Goal: Register for event/course

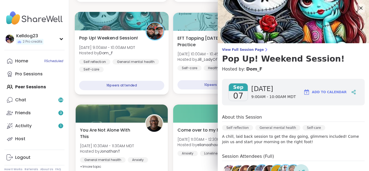
scroll to position [54, 0]
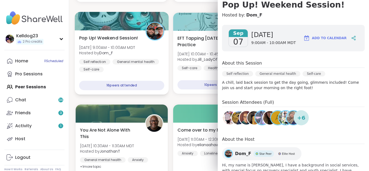
click at [163, 58] on div "Pop Up! Weekend Session! [PERSON_NAME][DATE] 9:00AM - 10:00AM MDT Hosted by Dom…" at bounding box center [121, 54] width 85 height 38
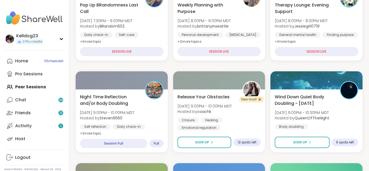
scroll to position [249, 0]
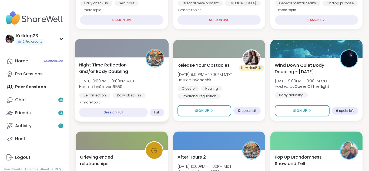
click at [135, 87] on span "Hosted by Steven6560" at bounding box center [106, 86] width 55 height 5
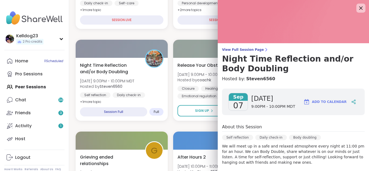
click at [361, 6] on icon at bounding box center [361, 8] width 7 height 7
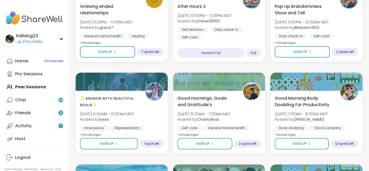
scroll to position [400, 0]
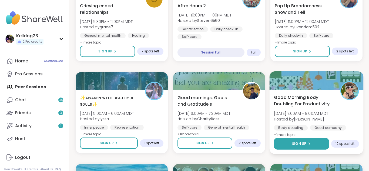
click at [296, 141] on button "Sign Up" at bounding box center [301, 144] width 55 height 12
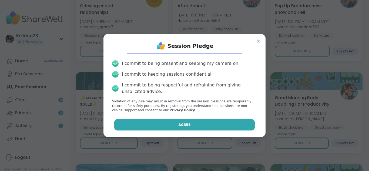
click at [236, 124] on button "Agree" at bounding box center [184, 124] width 141 height 11
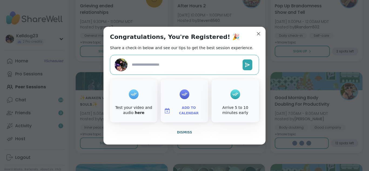
type textarea "*"
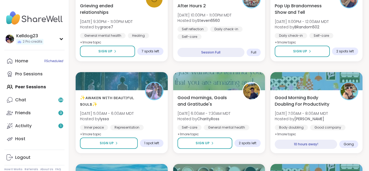
click at [260, 31] on div "Self reflection Daily check-in Self-care" at bounding box center [220, 33] width 84 height 13
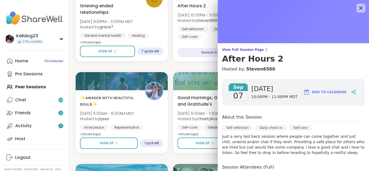
click at [358, 9] on icon at bounding box center [361, 8] width 7 height 7
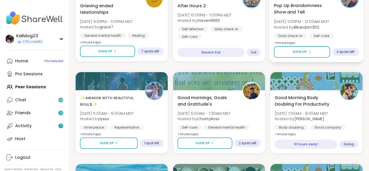
click at [357, 22] on div "Pop Up Brandomness Show and Tell [DATE] 11:00PM - 12:00AM MDT Hosted by BRandom…" at bounding box center [316, 24] width 85 height 44
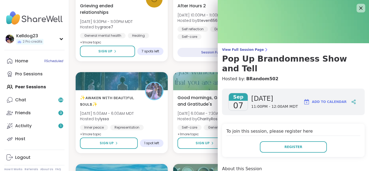
click at [363, 10] on icon at bounding box center [361, 8] width 7 height 7
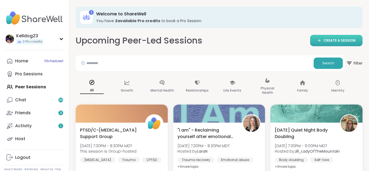
click at [332, 42] on span "CREATE A SESSION" at bounding box center [340, 40] width 32 height 5
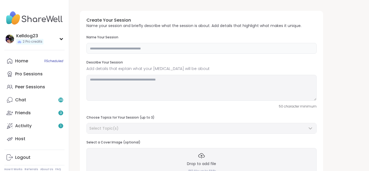
click at [143, 48] on input "text" at bounding box center [202, 48] width 230 height 11
type input "*"
type input "**********"
click at [133, 87] on textarea at bounding box center [202, 88] width 230 height 26
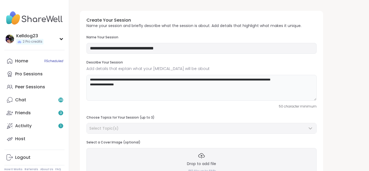
type textarea "**********"
click at [95, 125] on div "Select Topic(s)" at bounding box center [202, 128] width 230 height 10
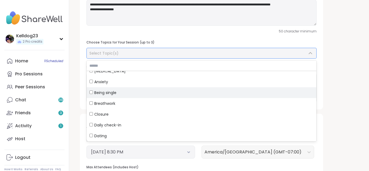
scroll to position [46, 0]
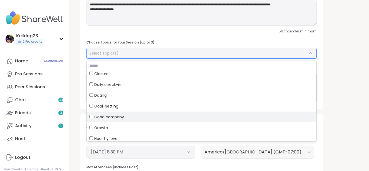
click at [93, 116] on div "Good company" at bounding box center [202, 116] width 224 height 5
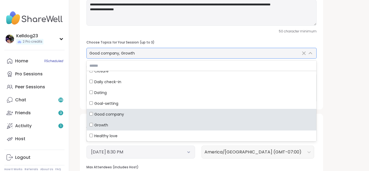
scroll to position [89, 0]
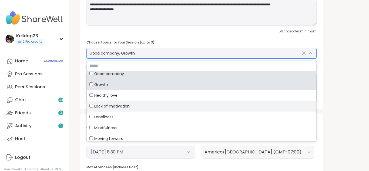
click at [98, 105] on span "Lack of motivation" at bounding box center [111, 106] width 35 height 5
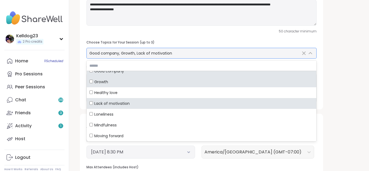
scroll to position [133, 0]
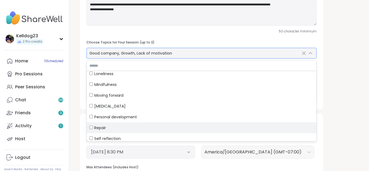
click at [97, 127] on span "Repair" at bounding box center [100, 127] width 12 height 5
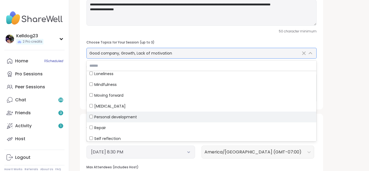
click at [94, 119] on span "Personal development" at bounding box center [115, 116] width 43 height 5
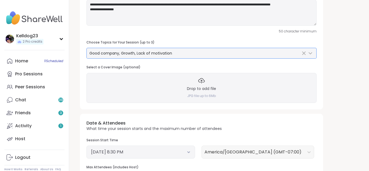
click at [332, 85] on div "**********" at bounding box center [219, 110] width 287 height 359
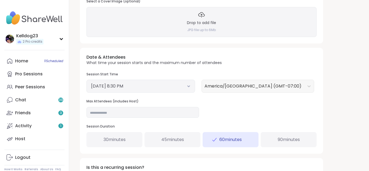
scroll to position [151, 0]
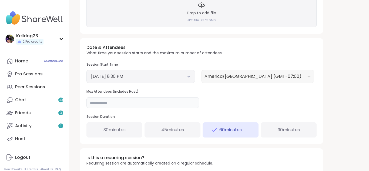
click at [120, 104] on input "**" at bounding box center [143, 102] width 113 height 11
type input "*"
type input "**"
click at [240, 103] on div "Date & Attendees What time your session starts and the maximum number of attend…" at bounding box center [201, 91] width 243 height 106
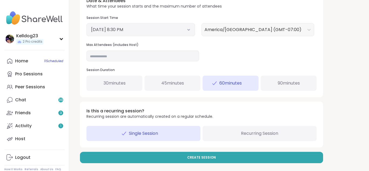
scroll to position [200, 0]
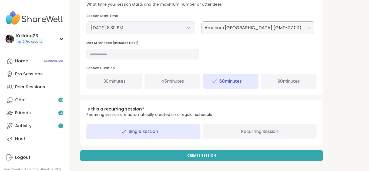
click at [237, 30] on div at bounding box center [253, 28] width 97 height 8
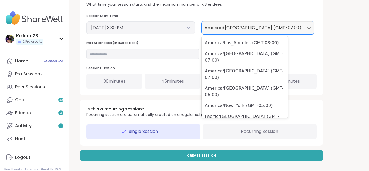
click at [139, 27] on button "[DATE] 8:30 PM" at bounding box center [141, 28] width 100 height 6
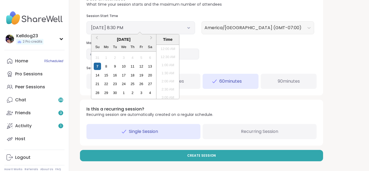
scroll to position [310, 0]
click at [168, 97] on li "10:00 PM" at bounding box center [168, 96] width 23 height 8
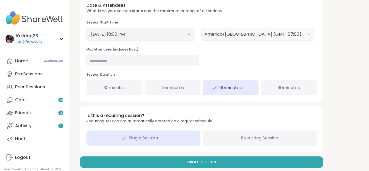
scroll to position [200, 0]
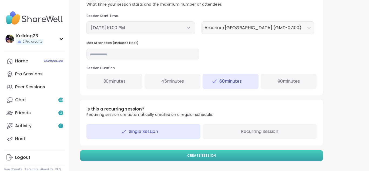
click at [230, 155] on button "Create Session" at bounding box center [201, 155] width 243 height 11
click at [154, 153] on button "Create Session" at bounding box center [201, 155] width 243 height 11
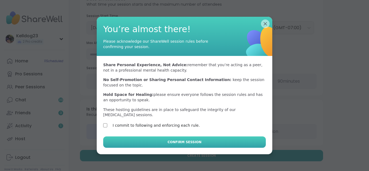
click at [135, 138] on button "Confirm Session" at bounding box center [184, 142] width 163 height 11
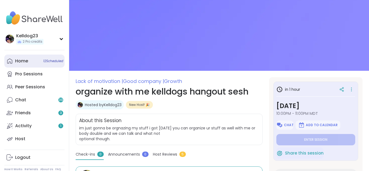
click at [17, 60] on div "Home 12 Scheduled" at bounding box center [21, 61] width 13 height 6
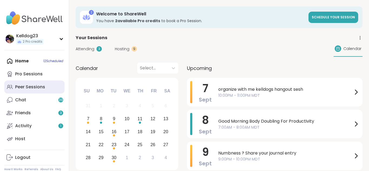
click at [33, 86] on div "Peer Sessions" at bounding box center [30, 87] width 30 height 6
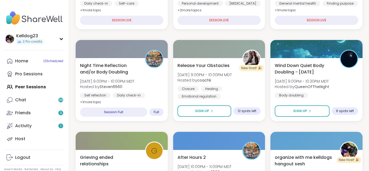
scroll to position [260, 0]
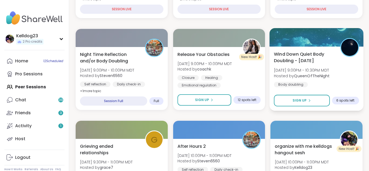
click at [319, 82] on div "Wind Down Quiet Body Doubling - [DATE] [DATE] 9:00PM - 10:30PM MDT Hosted by Qu…" at bounding box center [316, 69] width 85 height 37
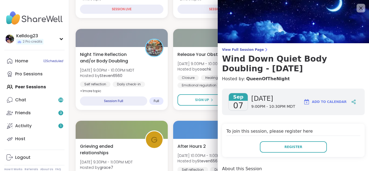
click at [327, 135] on h4 "To join this session, please register here" at bounding box center [294, 132] width 134 height 8
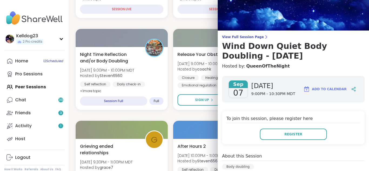
scroll to position [0, 0]
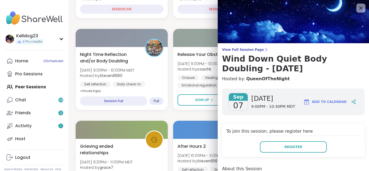
click at [362, 6] on icon at bounding box center [361, 8] width 7 height 7
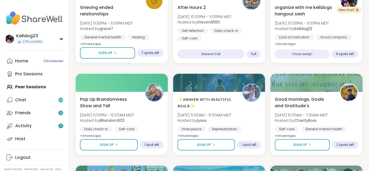
scroll to position [400, 0]
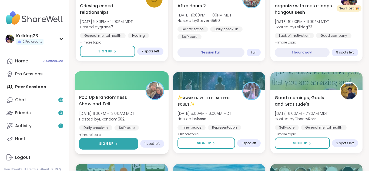
click at [102, 142] on span "Sign Up" at bounding box center [106, 143] width 14 height 5
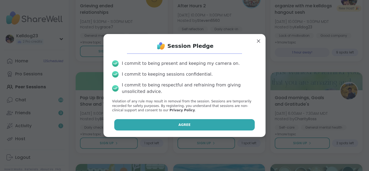
click at [146, 123] on button "Agree" at bounding box center [184, 124] width 141 height 11
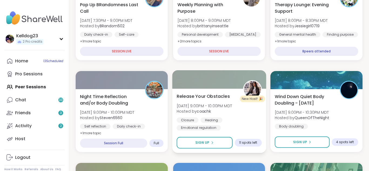
scroll to position [216, 0]
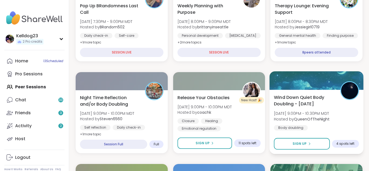
click at [307, 113] on span "[DATE] 9:00PM - 10:30PM MDT" at bounding box center [302, 113] width 56 height 5
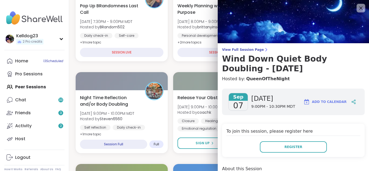
click at [244, 143] on div "Register" at bounding box center [294, 146] width 134 height 11
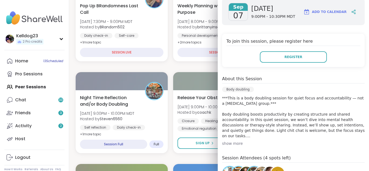
scroll to position [53, 0]
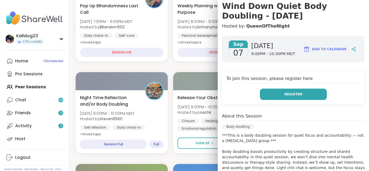
click at [287, 94] on span "Register" at bounding box center [294, 94] width 18 height 5
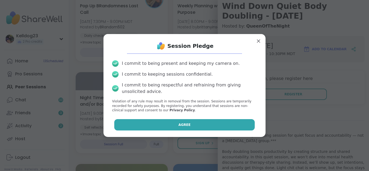
click at [195, 126] on button "Agree" at bounding box center [184, 124] width 141 height 11
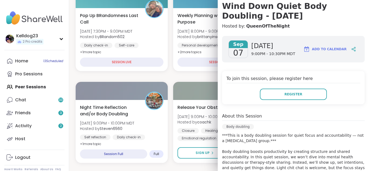
scroll to position [206, 0]
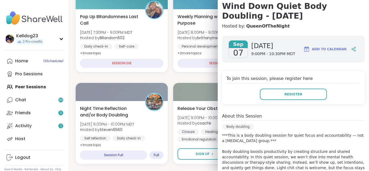
click at [332, 25] on h4 "Hosted by: QueenOfTheNight" at bounding box center [293, 26] width 143 height 6
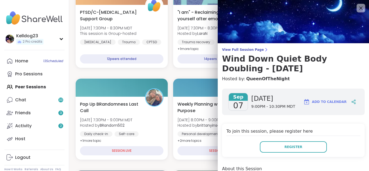
scroll to position [108, 0]
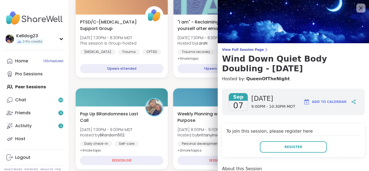
click at [361, 10] on icon at bounding box center [361, 8] width 7 height 7
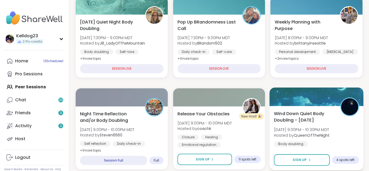
click at [293, 103] on div at bounding box center [317, 97] width 94 height 18
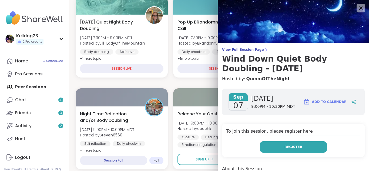
click at [292, 148] on span "Register" at bounding box center [294, 147] width 18 height 5
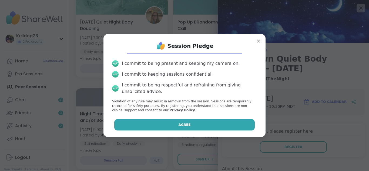
click at [225, 129] on button "Agree" at bounding box center [184, 124] width 141 height 11
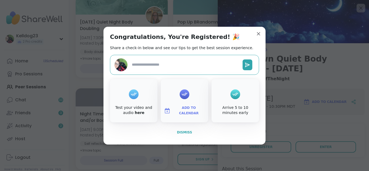
click at [182, 134] on span "Dismiss" at bounding box center [184, 133] width 15 height 4
type textarea "*"
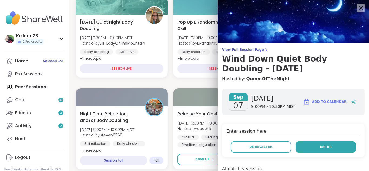
click at [325, 145] on span "Enter" at bounding box center [326, 147] width 12 height 5
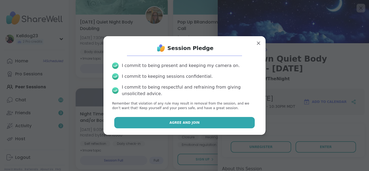
click at [147, 120] on button "Agree and Join" at bounding box center [184, 122] width 141 height 11
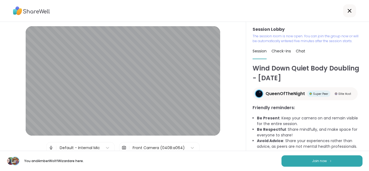
click at [312, 168] on div "You and AmberWolffWizard are here. Join now" at bounding box center [184, 161] width 369 height 20
click at [311, 164] on button "Join now" at bounding box center [322, 161] width 81 height 11
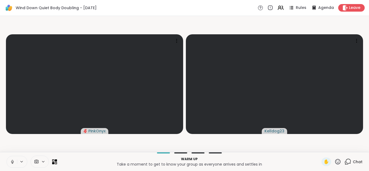
click at [38, 160] on icon at bounding box center [36, 161] width 5 height 5
click at [29, 141] on div "Front Camera" at bounding box center [36, 142] width 30 height 6
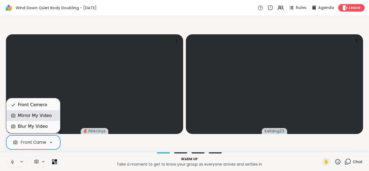
click at [31, 114] on div "Mirror My Video" at bounding box center [35, 116] width 34 height 6
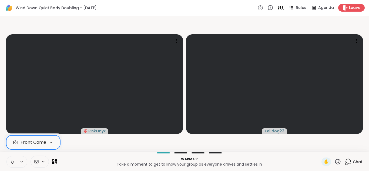
click at [38, 140] on div "Front Camera" at bounding box center [36, 142] width 30 height 6
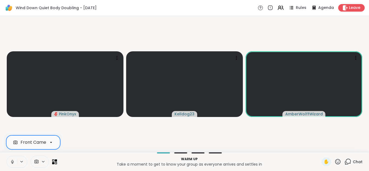
click at [9, 128] on video-player-container "PinkOnyx Kelldog23 AmberWolffWizard" at bounding box center [184, 84] width 363 height 132
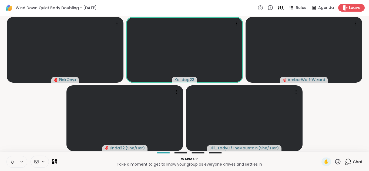
click at [8, 160] on button at bounding box center [12, 161] width 10 height 11
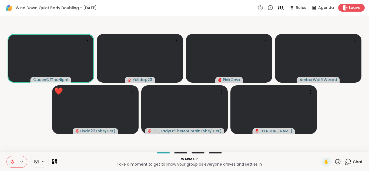
click at [338, 160] on icon at bounding box center [338, 161] width 7 height 7
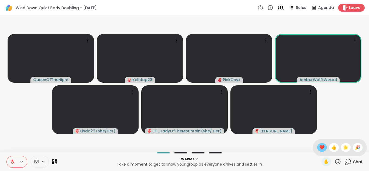
click at [321, 144] on div "❤️" at bounding box center [323, 147] width 10 height 9
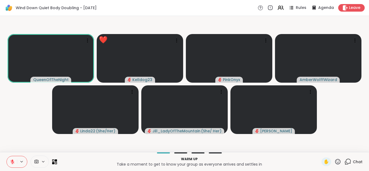
click at [12, 160] on icon at bounding box center [12, 162] width 5 height 5
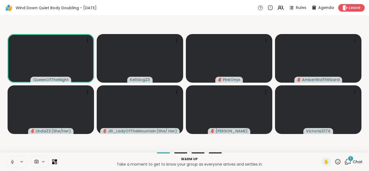
click at [352, 158] on span "1" at bounding box center [351, 158] width 1 height 5
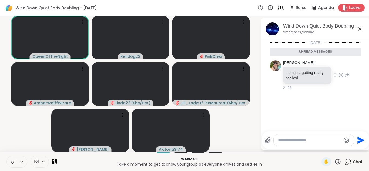
click at [342, 76] on icon at bounding box center [341, 75] width 2 height 1
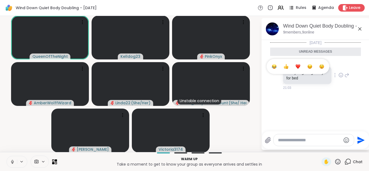
click at [296, 67] on button "Select Reaction: Heart" at bounding box center [298, 66] width 11 height 11
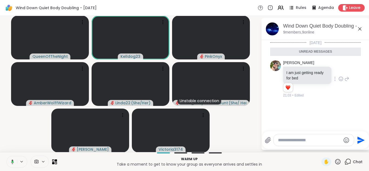
click at [362, 27] on icon at bounding box center [360, 29] width 6 height 6
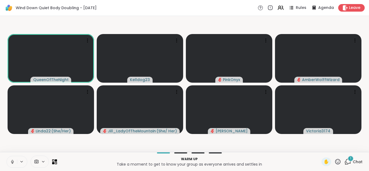
click at [348, 162] on icon at bounding box center [348, 161] width 7 height 7
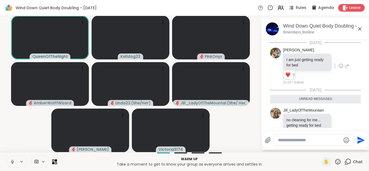
scroll to position [17, 0]
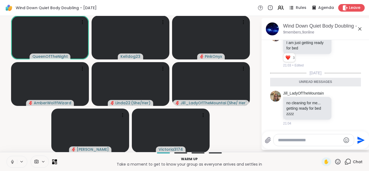
click at [363, 31] on icon at bounding box center [360, 29] width 6 height 6
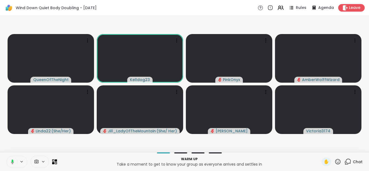
click at [349, 163] on icon at bounding box center [348, 161] width 7 height 7
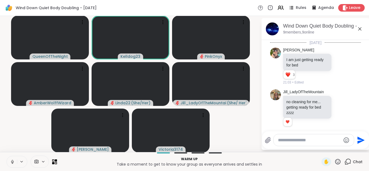
scroll to position [6, 0]
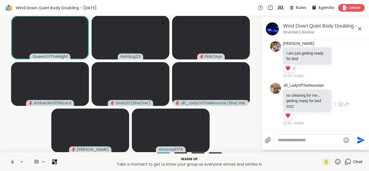
click at [340, 105] on icon at bounding box center [341, 104] width 5 height 5
click at [298, 96] on div "Select Reaction: Heart" at bounding box center [298, 95] width 5 height 5
click at [360, 28] on icon at bounding box center [360, 29] width 6 height 6
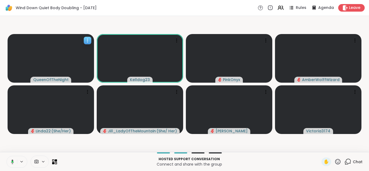
click at [86, 42] on icon at bounding box center [87, 40] width 5 height 5
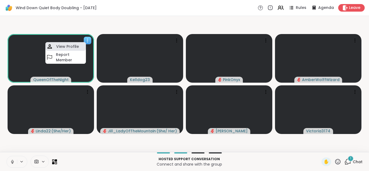
click at [59, 47] on h4 "View Profile" at bounding box center [67, 46] width 23 height 5
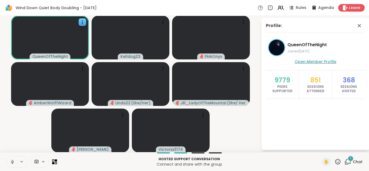
click at [310, 61] on span "Open Member Profile" at bounding box center [316, 61] width 42 height 5
click at [361, 26] on icon at bounding box center [359, 25] width 6 height 6
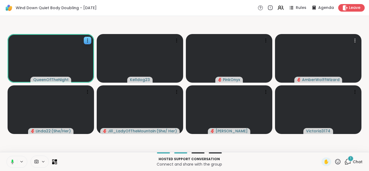
click at [350, 160] on div "1" at bounding box center [351, 159] width 6 height 6
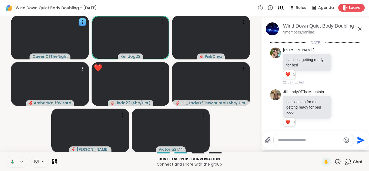
scroll to position [59, 0]
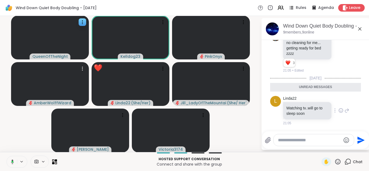
click at [341, 110] on icon at bounding box center [341, 110] width 5 height 5
click at [299, 102] on div "Select Reaction: Heart" at bounding box center [298, 102] width 5 height 5
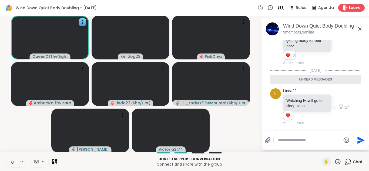
click at [8, 161] on button at bounding box center [12, 161] width 10 height 11
click at [362, 29] on icon at bounding box center [360, 29] width 6 height 6
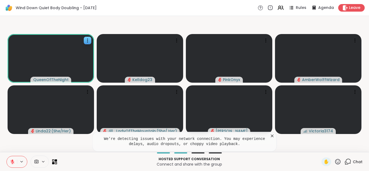
click at [273, 135] on icon at bounding box center [272, 135] width 5 height 5
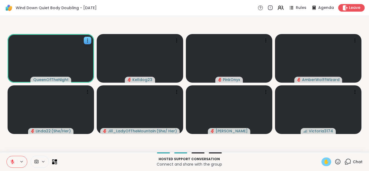
click at [325, 159] on span "✋" at bounding box center [326, 162] width 5 height 6
click at [9, 160] on button at bounding box center [12, 161] width 10 height 11
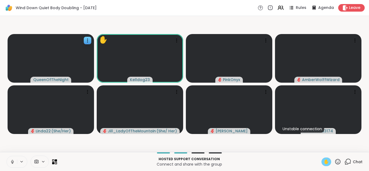
click at [327, 162] on span "✋" at bounding box center [326, 162] width 5 height 6
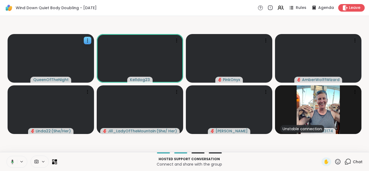
click at [12, 161] on icon at bounding box center [12, 162] width 3 height 5
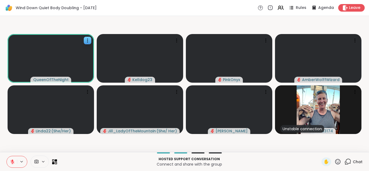
click at [347, 160] on icon at bounding box center [348, 161] width 7 height 7
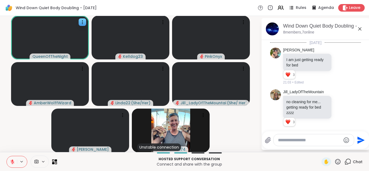
scroll to position [49, 0]
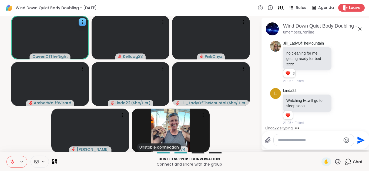
click at [291, 141] on textarea "Type your message" at bounding box center [309, 140] width 63 height 5
type textarea "**********"
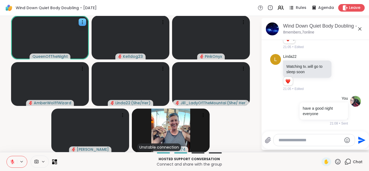
click at [359, 29] on icon at bounding box center [360, 29] width 6 height 6
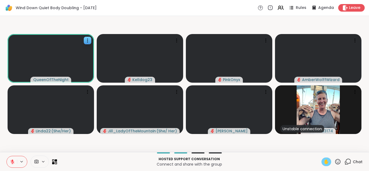
click at [328, 162] on span "✋" at bounding box center [326, 162] width 5 height 6
click at [11, 163] on icon at bounding box center [12, 162] width 5 height 5
click at [325, 161] on span "✋" at bounding box center [326, 162] width 5 height 6
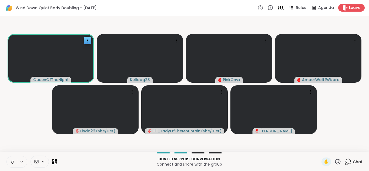
click at [51, 126] on video-player-container "QueenOfTheNight Kelldog23 PinkOnyx AmberWolffWizard Linda22 ( She/Her ) Jill_La…" at bounding box center [184, 84] width 363 height 132
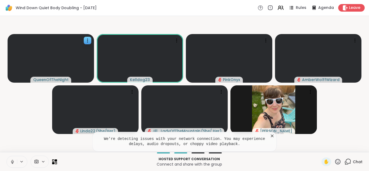
click at [272, 135] on icon at bounding box center [272, 135] width 5 height 5
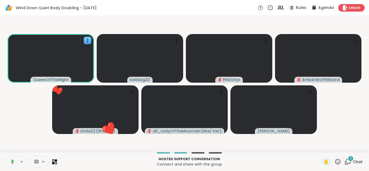
click at [349, 161] on div "2" at bounding box center [351, 159] width 6 height 6
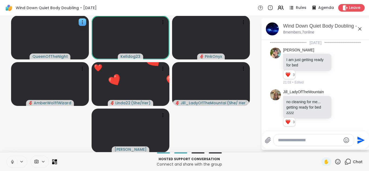
scroll to position [227, 0]
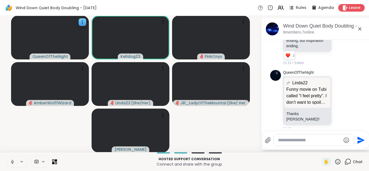
click at [295, 141] on textarea "Type your message" at bounding box center [309, 140] width 63 height 5
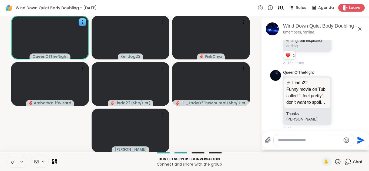
click at [359, 30] on icon at bounding box center [360, 28] width 3 height 3
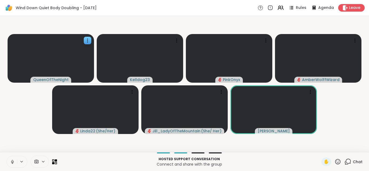
click at [348, 160] on icon at bounding box center [348, 161] width 5 height 5
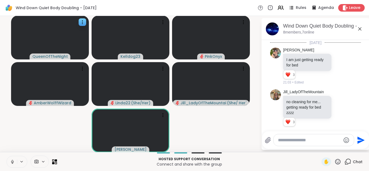
scroll to position [209, 0]
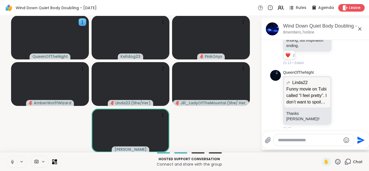
click at [285, 140] on textarea "Type your message" at bounding box center [309, 140] width 63 height 5
click at [361, 31] on icon at bounding box center [360, 29] width 6 height 6
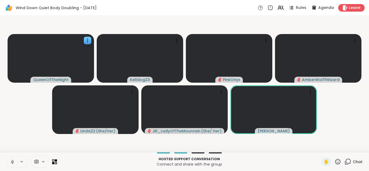
click at [338, 161] on icon at bounding box center [338, 161] width 5 height 5
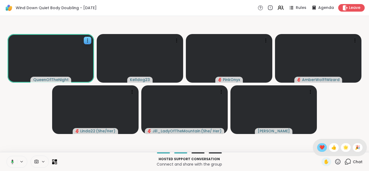
click at [322, 145] on span "❤️" at bounding box center [322, 147] width 5 height 6
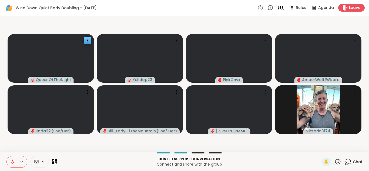
click at [10, 160] on icon at bounding box center [12, 162] width 5 height 5
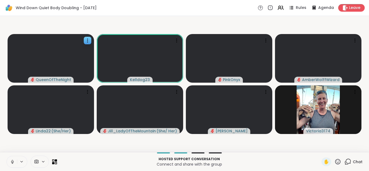
click at [13, 162] on icon at bounding box center [12, 162] width 3 height 2
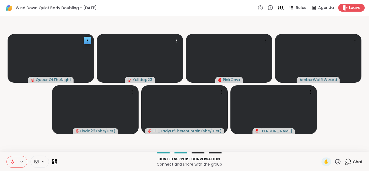
click at [350, 164] on icon at bounding box center [348, 161] width 7 height 7
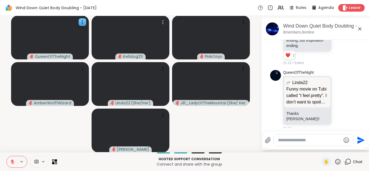
click at [294, 143] on textarea "Type your message" at bounding box center [309, 140] width 63 height 5
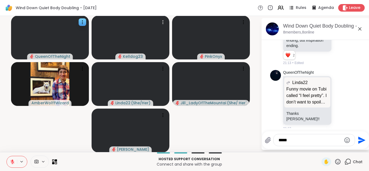
type textarea "*****"
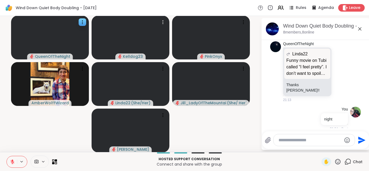
click at [360, 28] on icon at bounding box center [360, 29] width 6 height 6
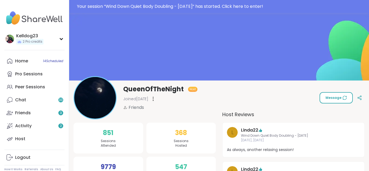
click at [333, 99] on span "Message" at bounding box center [336, 97] width 21 height 5
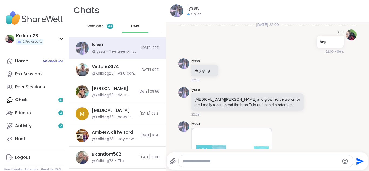
scroll to position [188, 0]
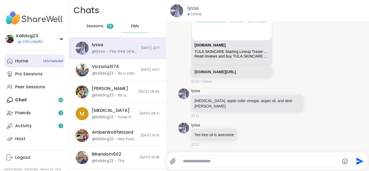
click at [24, 58] on div "Home 14 Scheduled" at bounding box center [21, 61] width 13 height 6
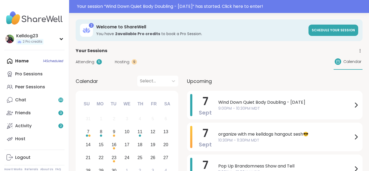
click at [126, 62] on span "Hosting" at bounding box center [122, 62] width 15 height 6
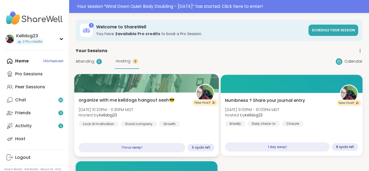
click at [137, 95] on div "organize with me kelldogs hangout sesh😎 Sun, Sep 07 | 10:30PM - 11:30PM MDT Hos…" at bounding box center [146, 124] width 145 height 64
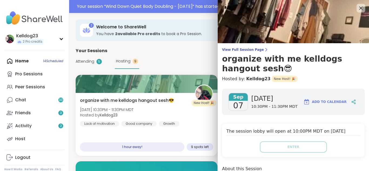
click at [235, 140] on div "The session lobby will open at 10:00PM MDT on Sep 07, 2025 Enter" at bounding box center [293, 140] width 143 height 33
click at [359, 8] on icon at bounding box center [361, 8] width 7 height 7
